Goal: Information Seeking & Learning: Learn about a topic

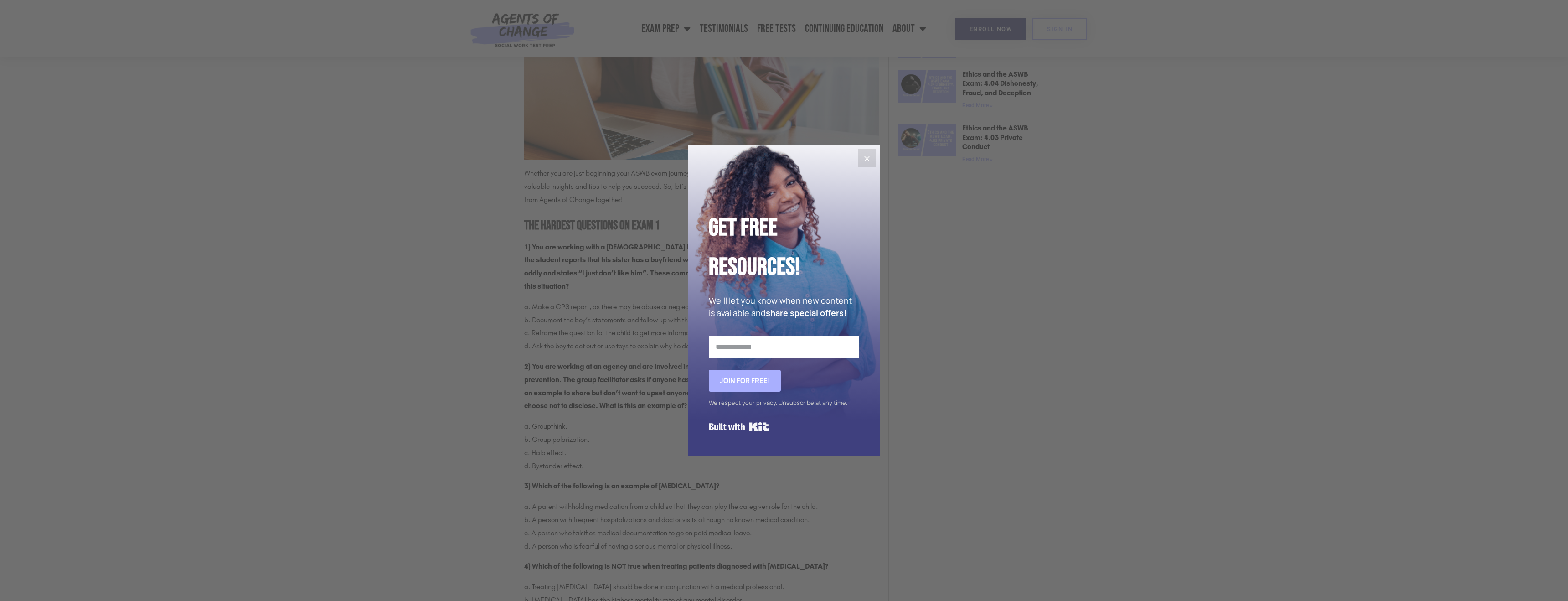
scroll to position [776, 0]
click at [866, 161] on icon "Close" at bounding box center [867, 159] width 11 height 11
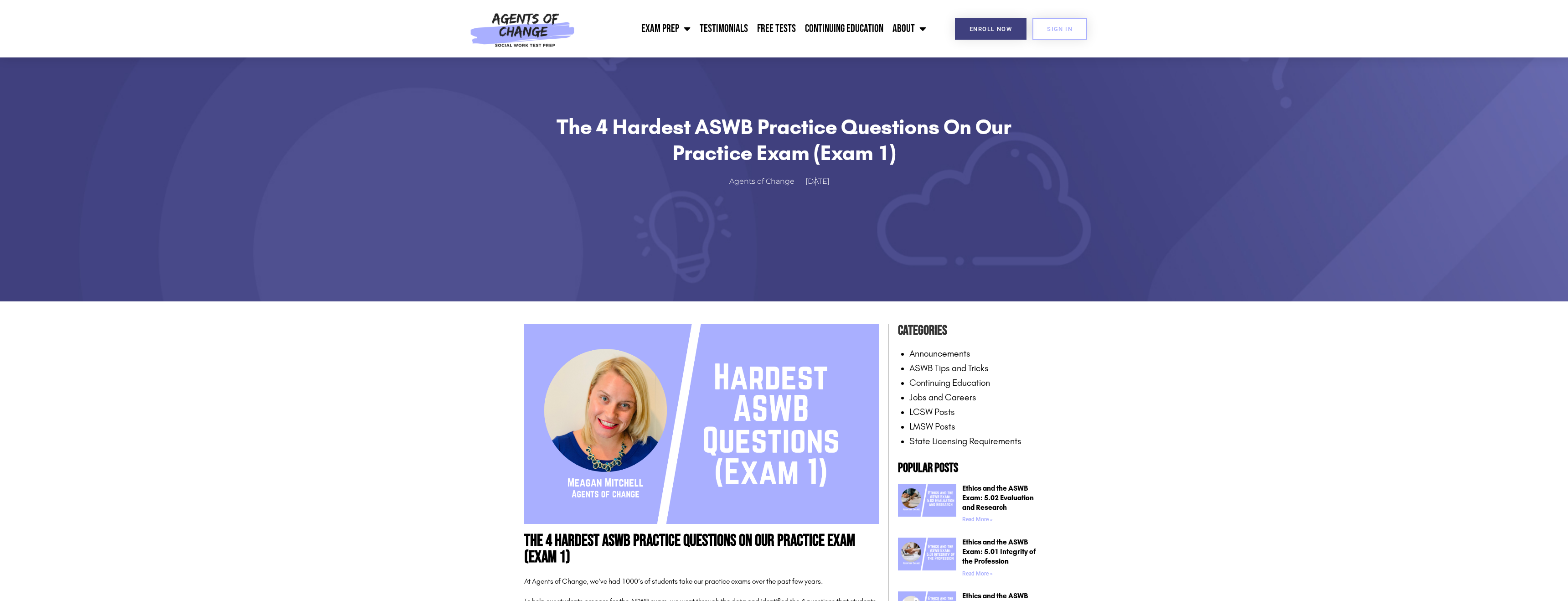
scroll to position [0, 0]
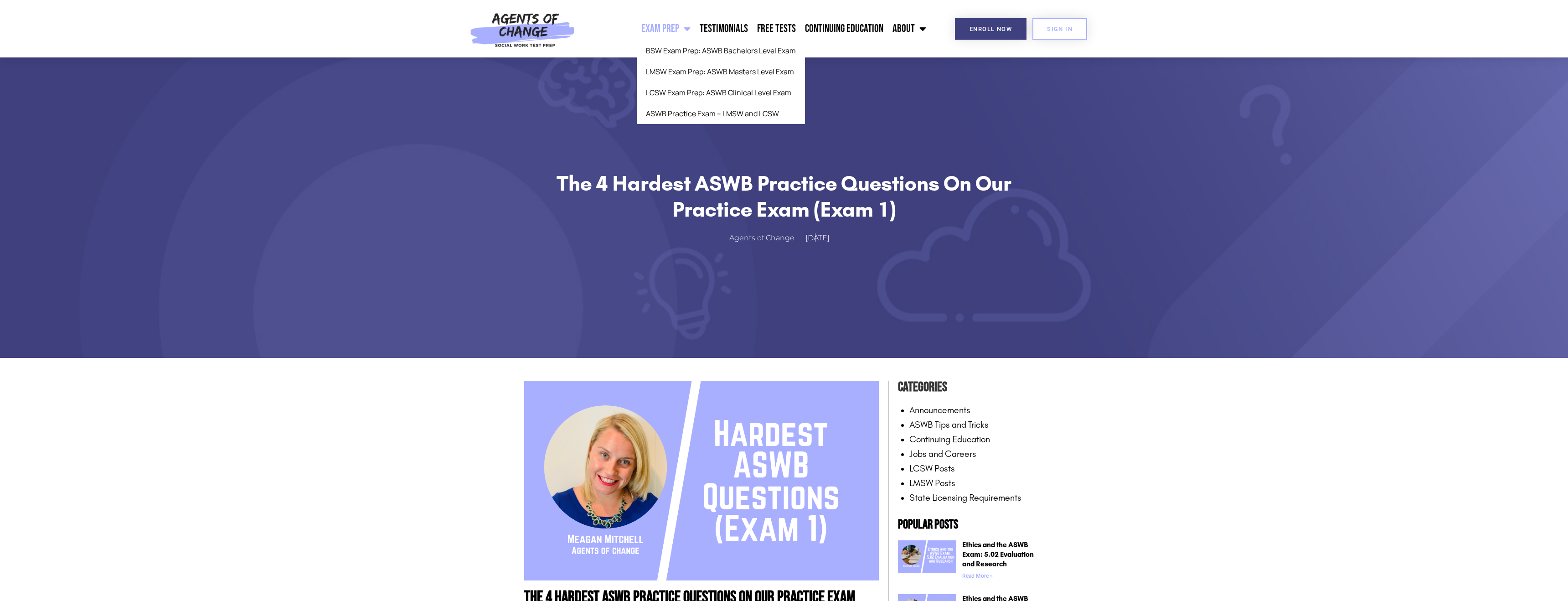
click at [690, 30] on span "Menu" at bounding box center [685, 29] width 12 height 20
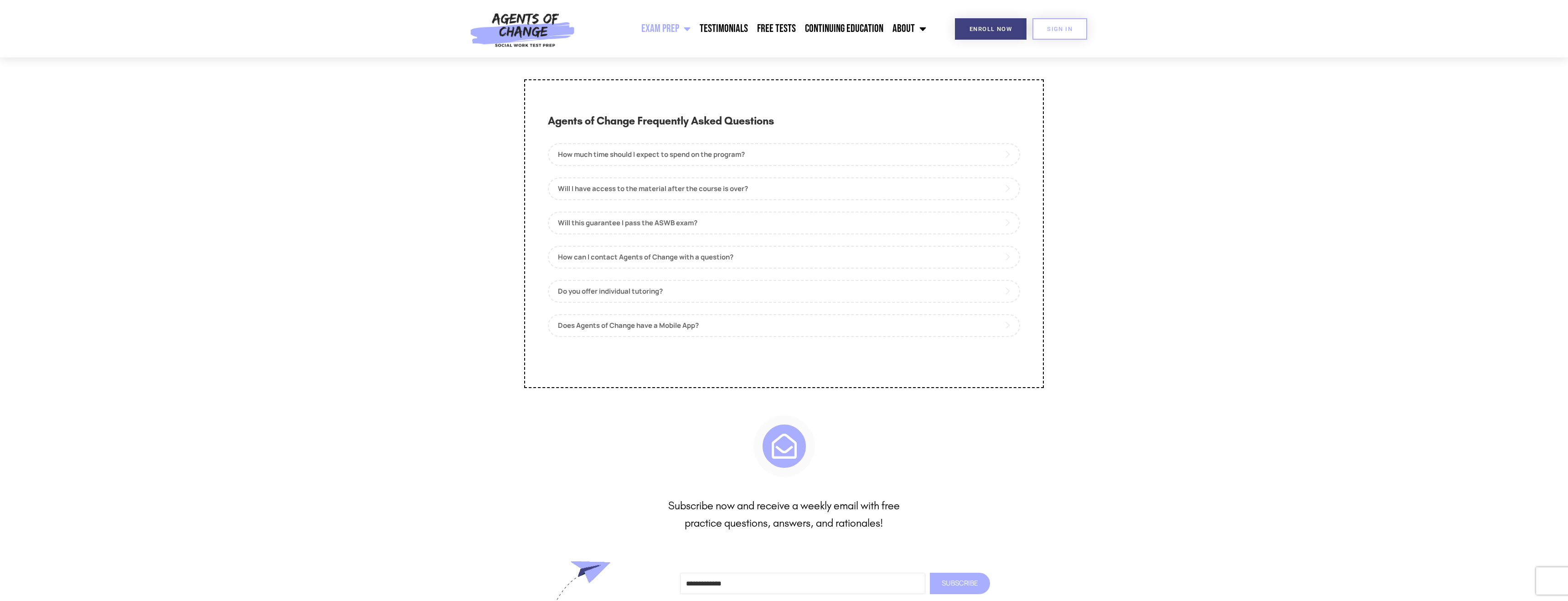
scroll to position [4636, 0]
click at [708, 196] on link "Will I have access to the material after the course is over?" at bounding box center [784, 185] width 472 height 23
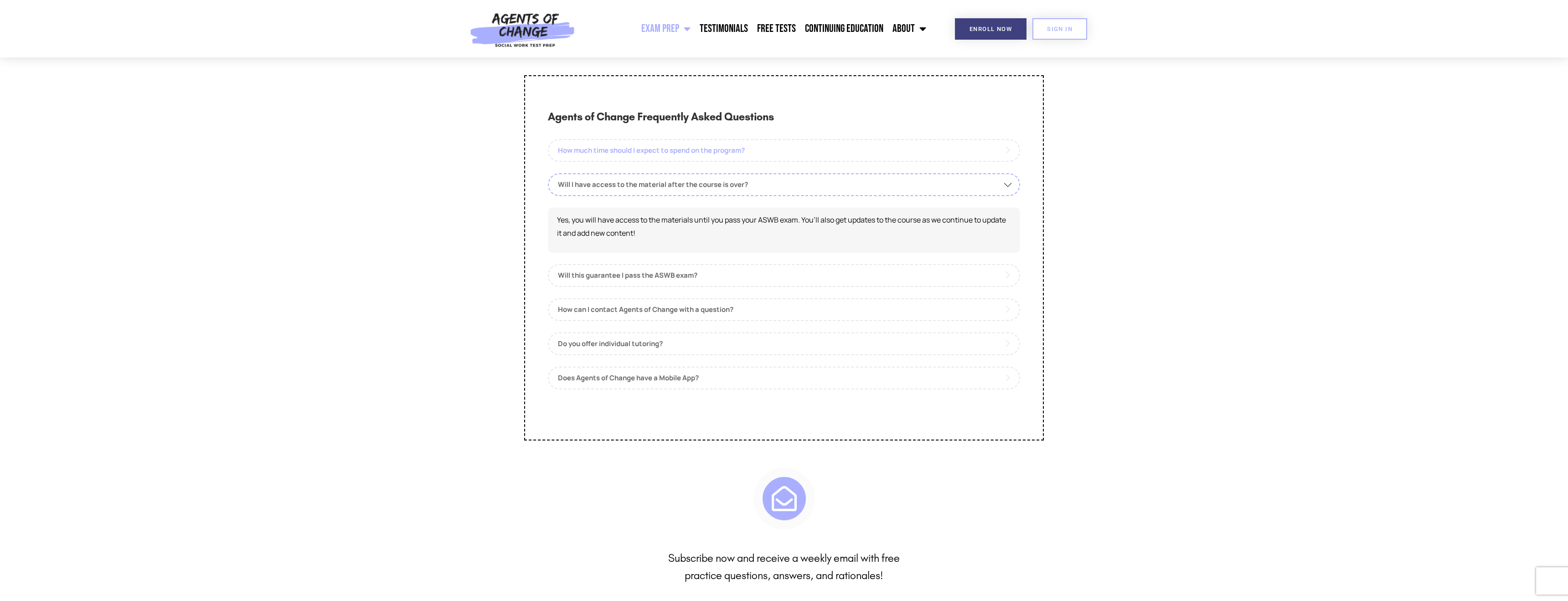
click at [682, 162] on link "How much time should I expect to spend on the program?" at bounding box center [784, 150] width 472 height 23
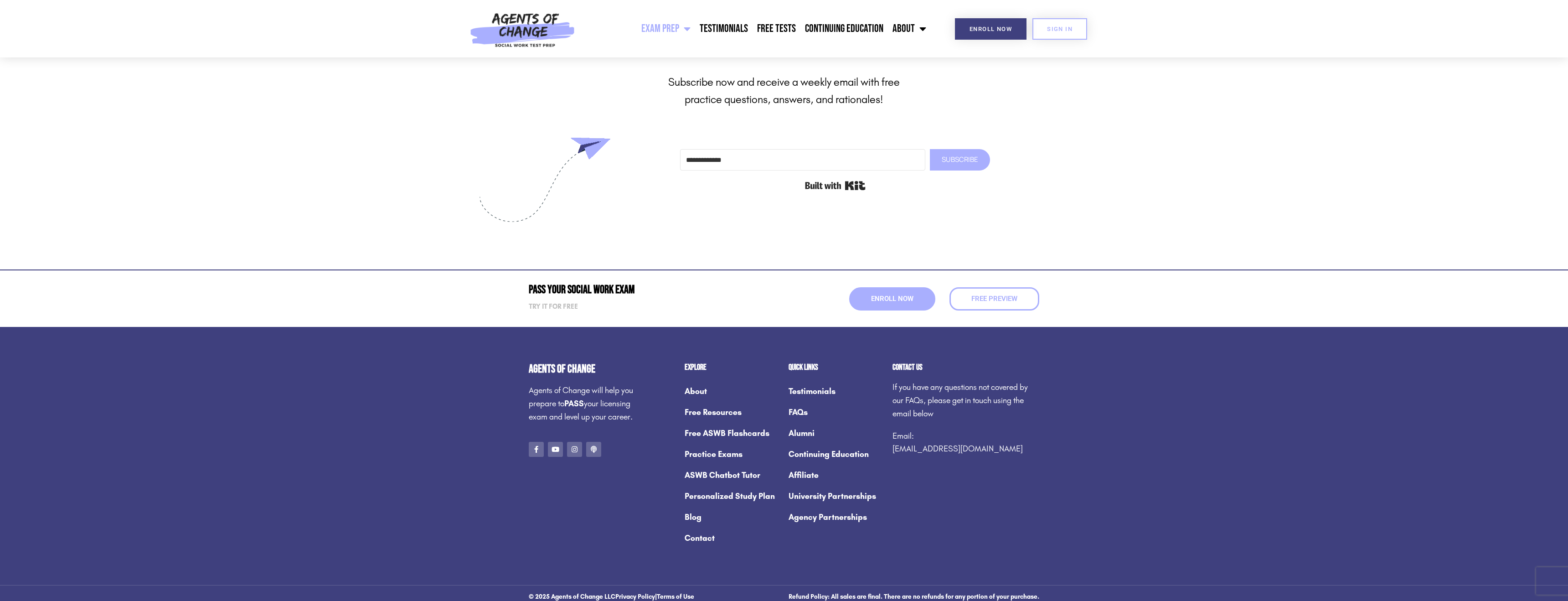
scroll to position [5172, 0]
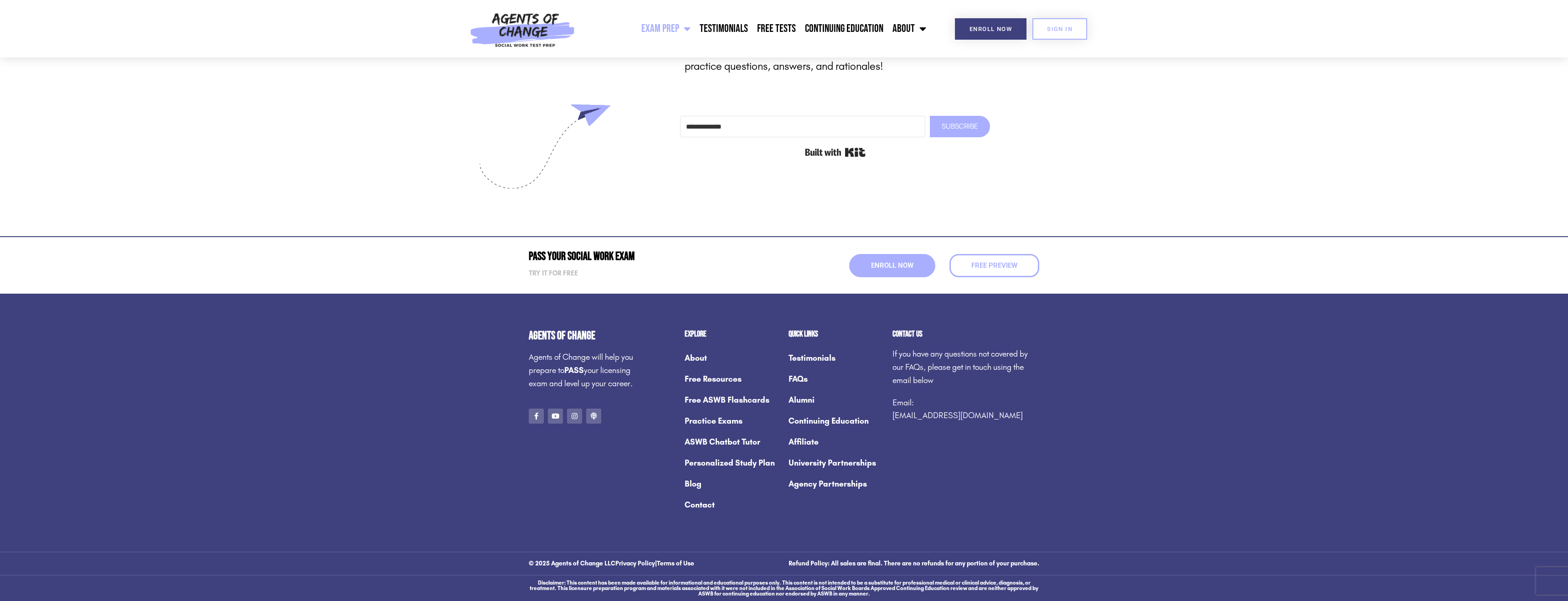
click at [797, 379] on link "FAQs" at bounding box center [836, 379] width 95 height 21
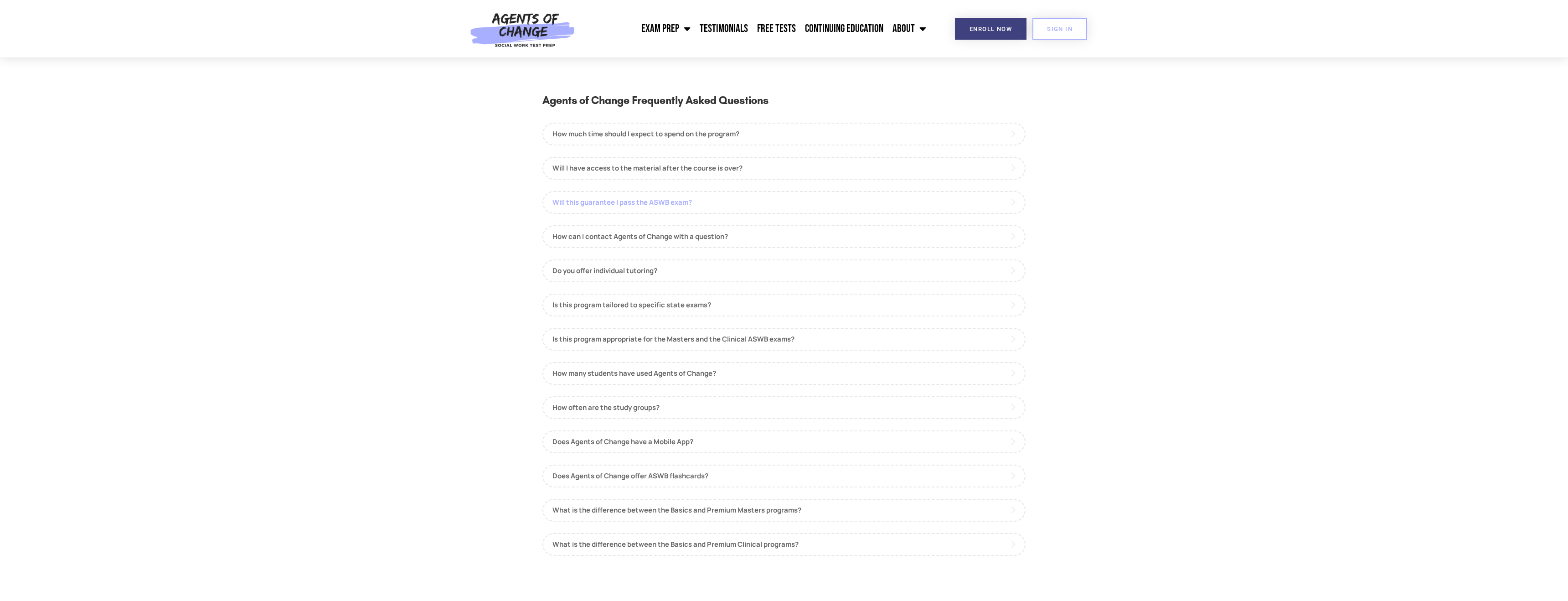
click at [1006, 204] on link "Will this guarantee I pass the ASWB exam?" at bounding box center [784, 202] width 483 height 23
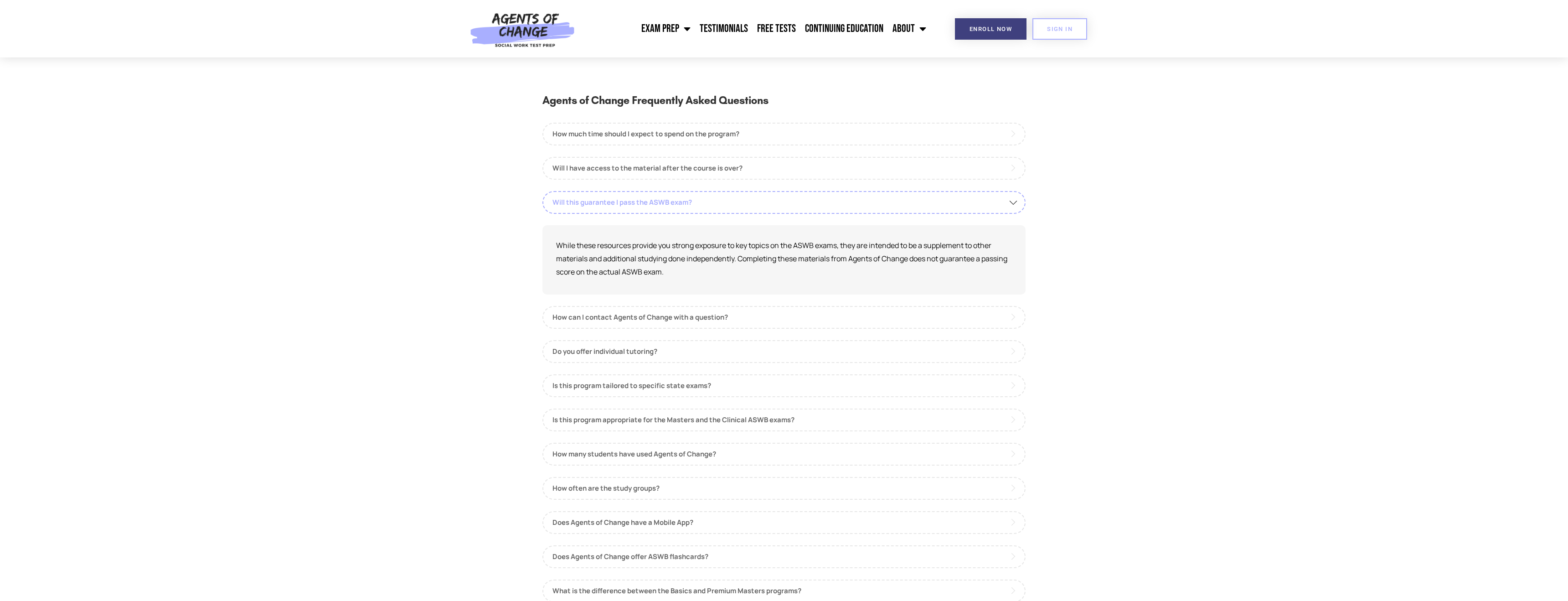
click at [1010, 206] on link "Will this guarantee I pass the ASWB exam?" at bounding box center [784, 202] width 483 height 23
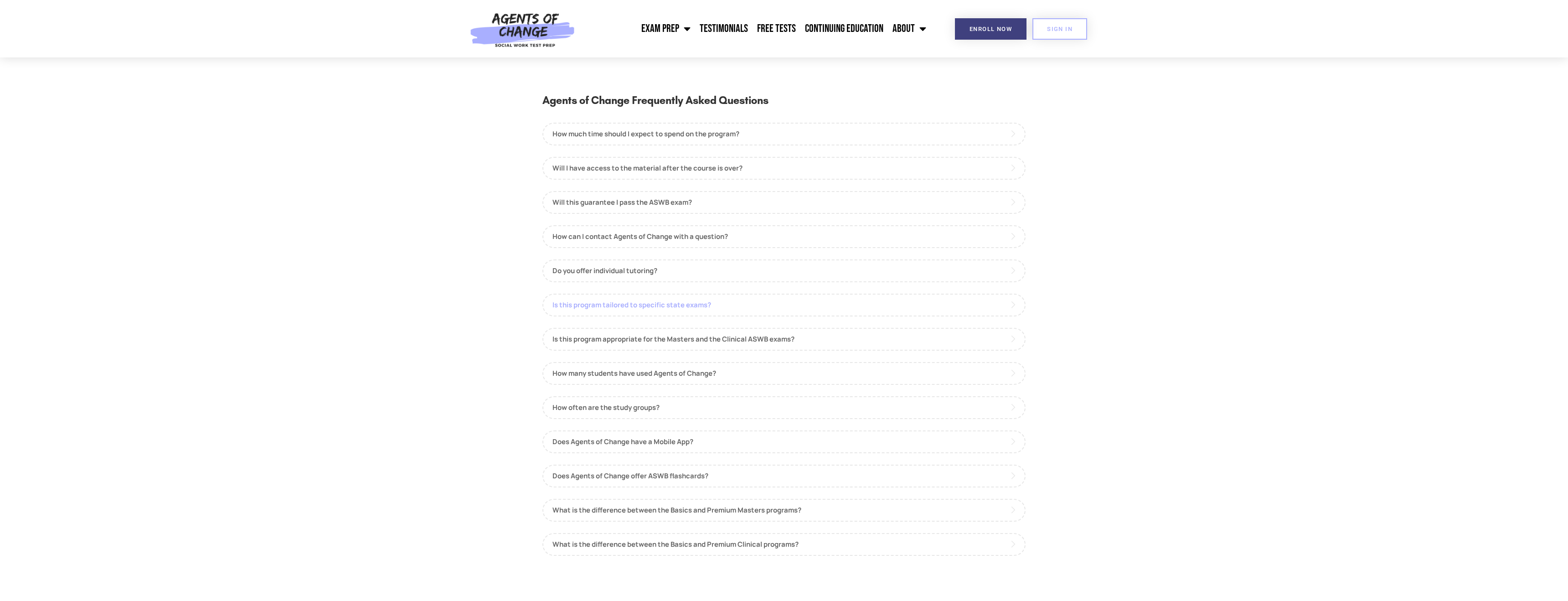
click at [858, 303] on link "Is this program tailored to specific state exams?" at bounding box center [784, 304] width 483 height 23
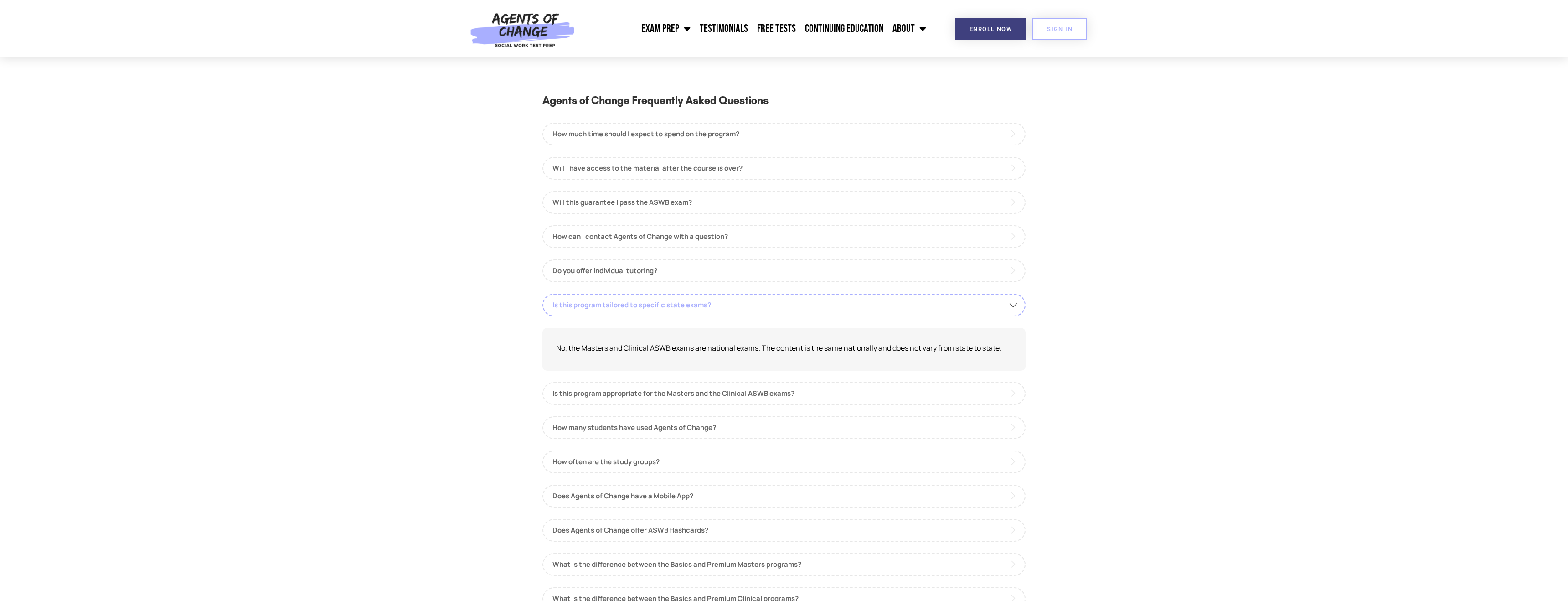
click at [859, 303] on link "Is this program tailored to specific state exams?" at bounding box center [784, 304] width 483 height 23
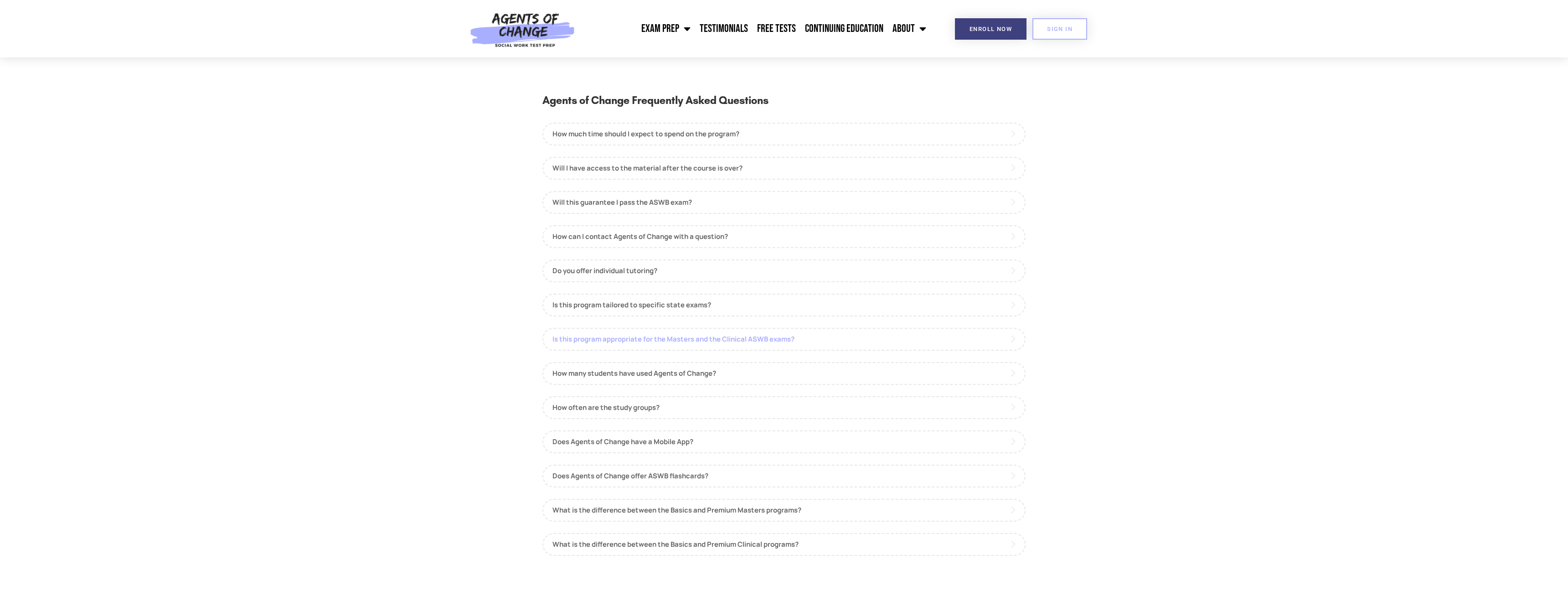
click at [832, 339] on link "Is this program appropriate for the Masters and the Clinical ASWB exams?" at bounding box center [784, 339] width 483 height 23
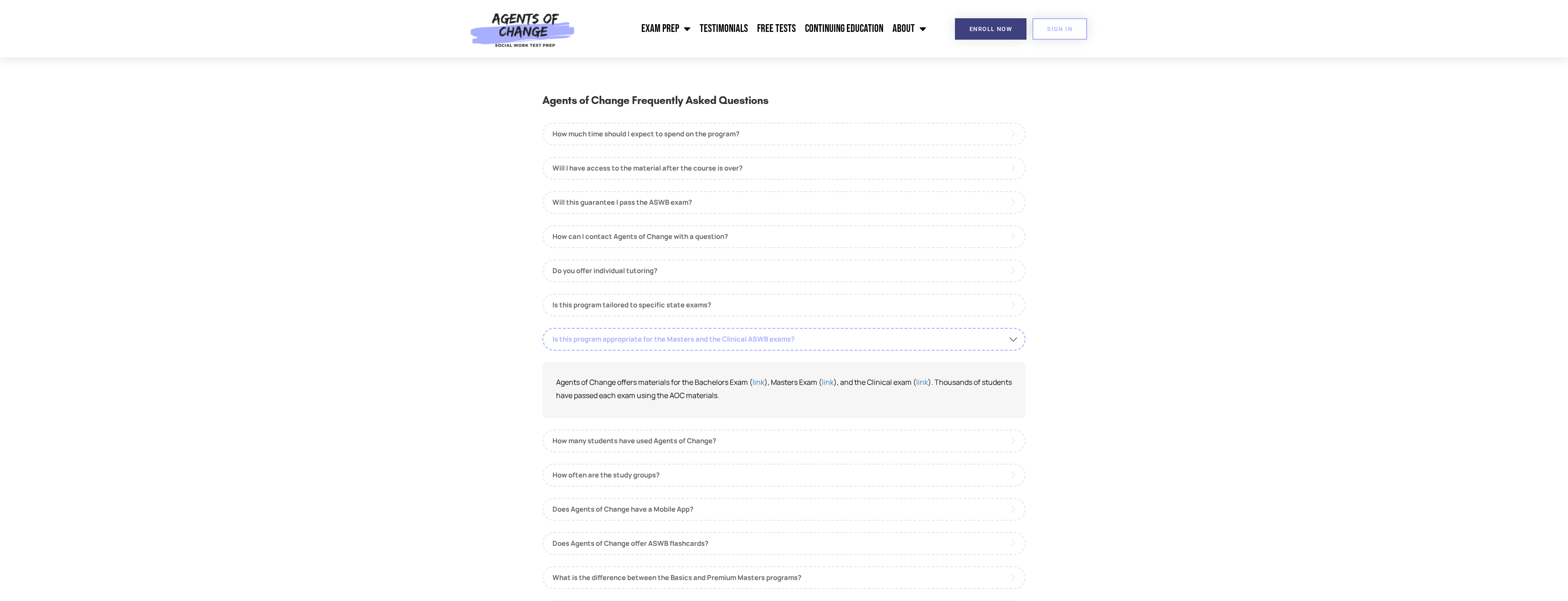
click at [839, 340] on link "Is this program appropriate for the Masters and the Clinical ASWB exams?" at bounding box center [784, 339] width 483 height 23
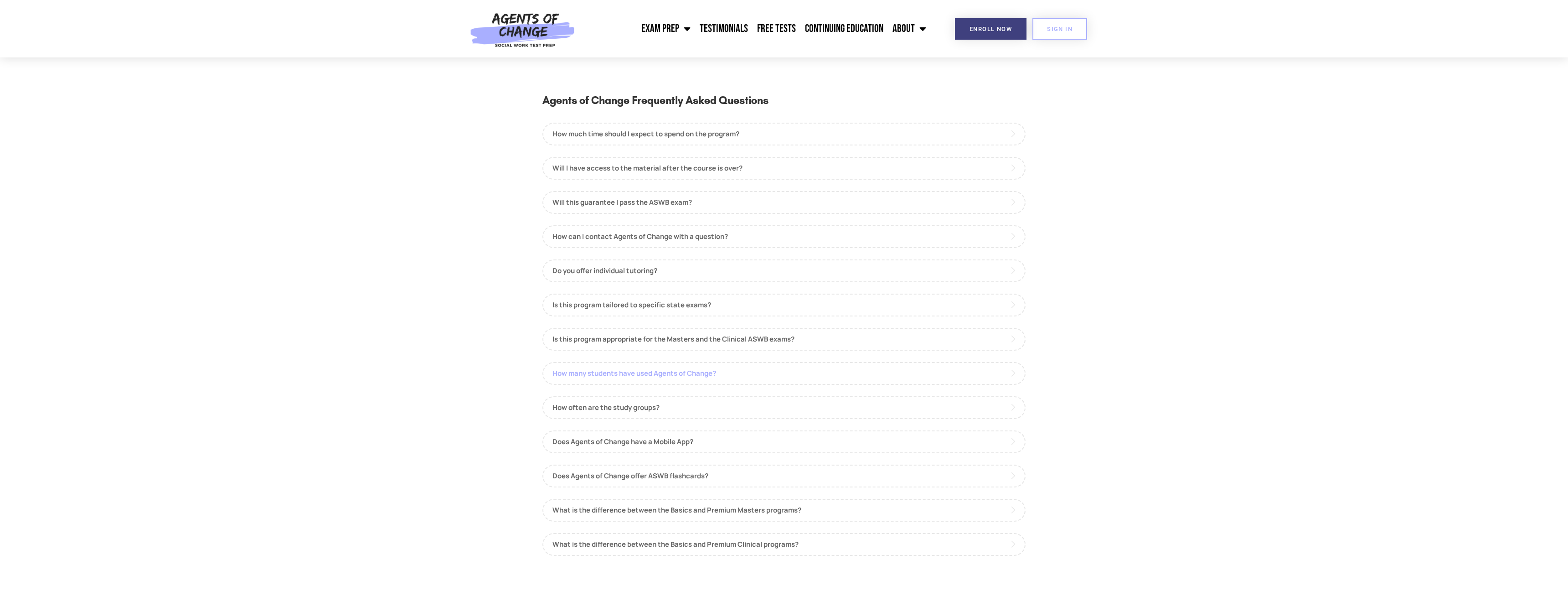
click at [830, 370] on link "How many students have used Agents of Change?" at bounding box center [784, 373] width 483 height 23
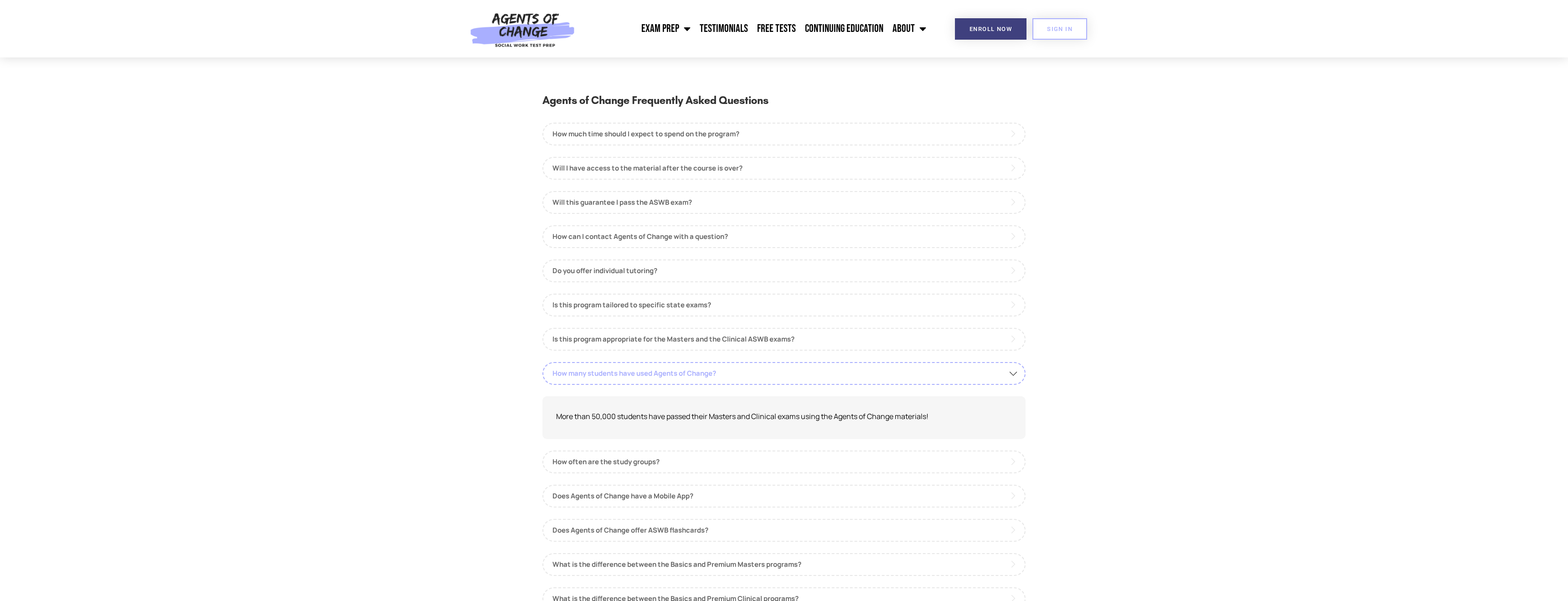
click at [830, 370] on link "How many students have used Agents of Change?" at bounding box center [784, 373] width 483 height 23
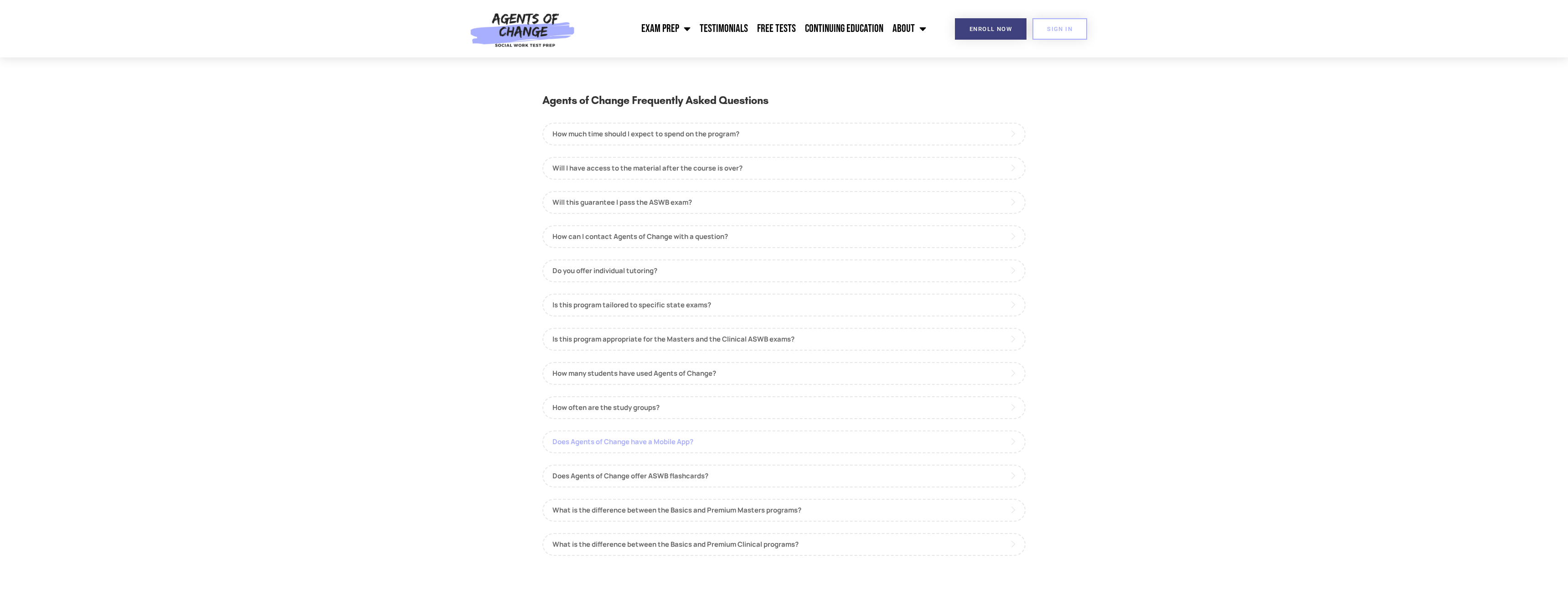
click at [768, 448] on link "Does Agents of Change have a Mobile App?" at bounding box center [784, 441] width 483 height 23
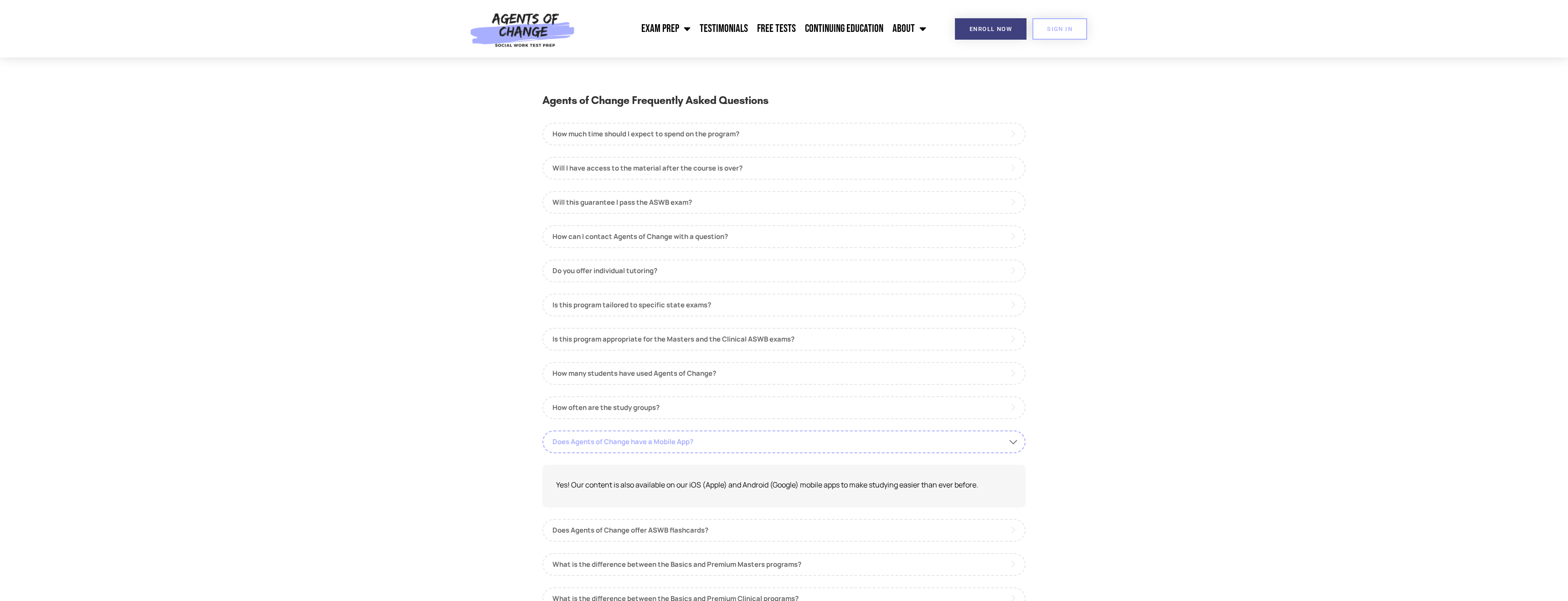
click at [766, 444] on link "Does Agents of Change have a Mobile App?" at bounding box center [784, 441] width 483 height 23
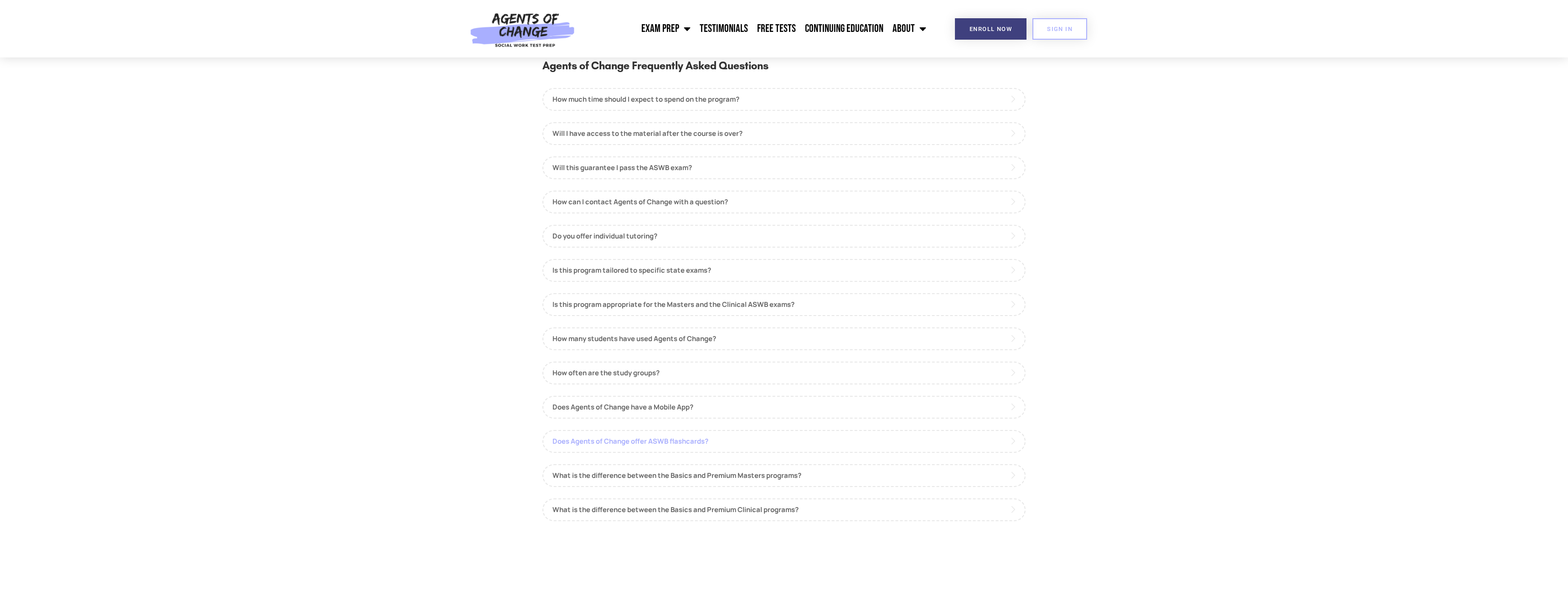
scroll to position [35, 0]
click at [764, 446] on link "Does Agents of Change offer ASWB flashcards?" at bounding box center [784, 440] width 483 height 23
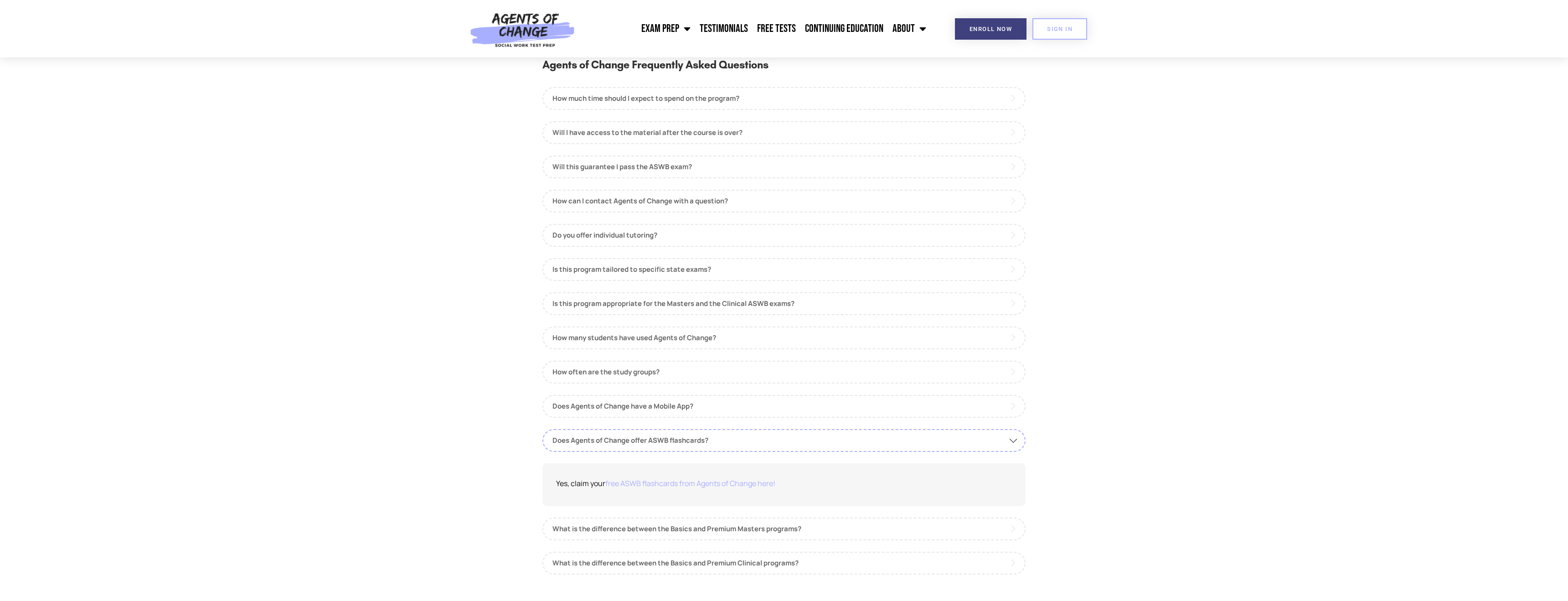
click at [748, 487] on link "free ASWB flashcards from Agents of Change here!" at bounding box center [690, 483] width 170 height 10
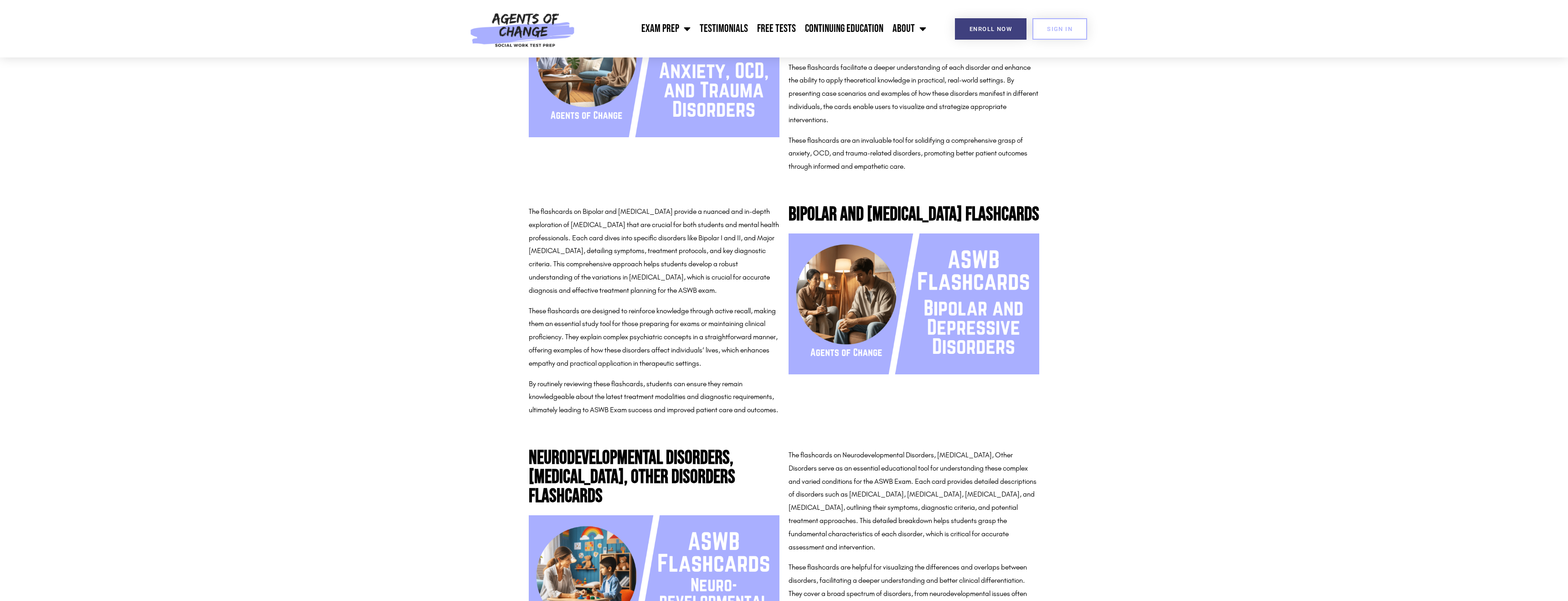
scroll to position [4304, 0]
